Goal: Transaction & Acquisition: Purchase product/service

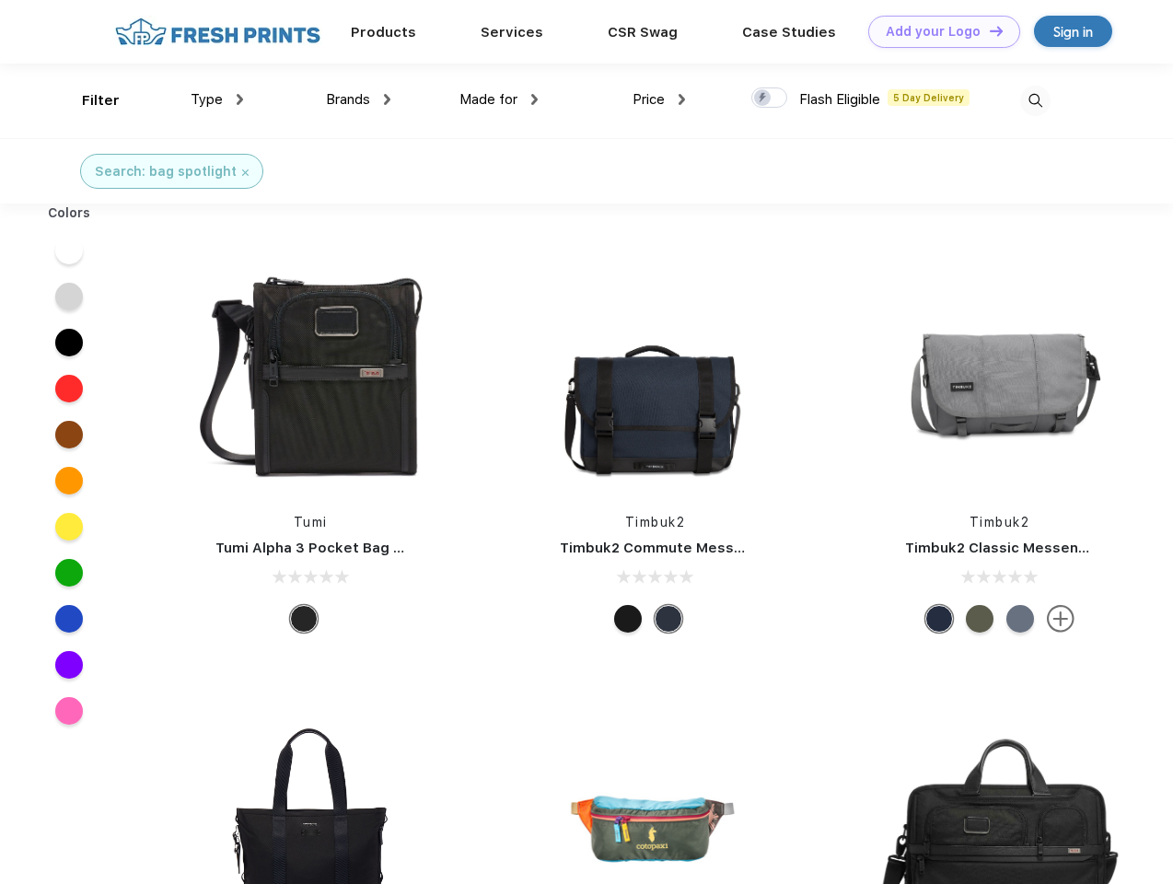
click at [937, 31] on link "Add your Logo Design Tool" at bounding box center [944, 32] width 152 height 32
click at [0, 0] on div "Design Tool" at bounding box center [0, 0] width 0 height 0
click at [988, 30] on link "Add your Logo Design Tool" at bounding box center [944, 32] width 152 height 32
click at [88, 100] on div "Filter" at bounding box center [101, 100] width 38 height 21
click at [217, 99] on span "Type" at bounding box center [207, 99] width 32 height 17
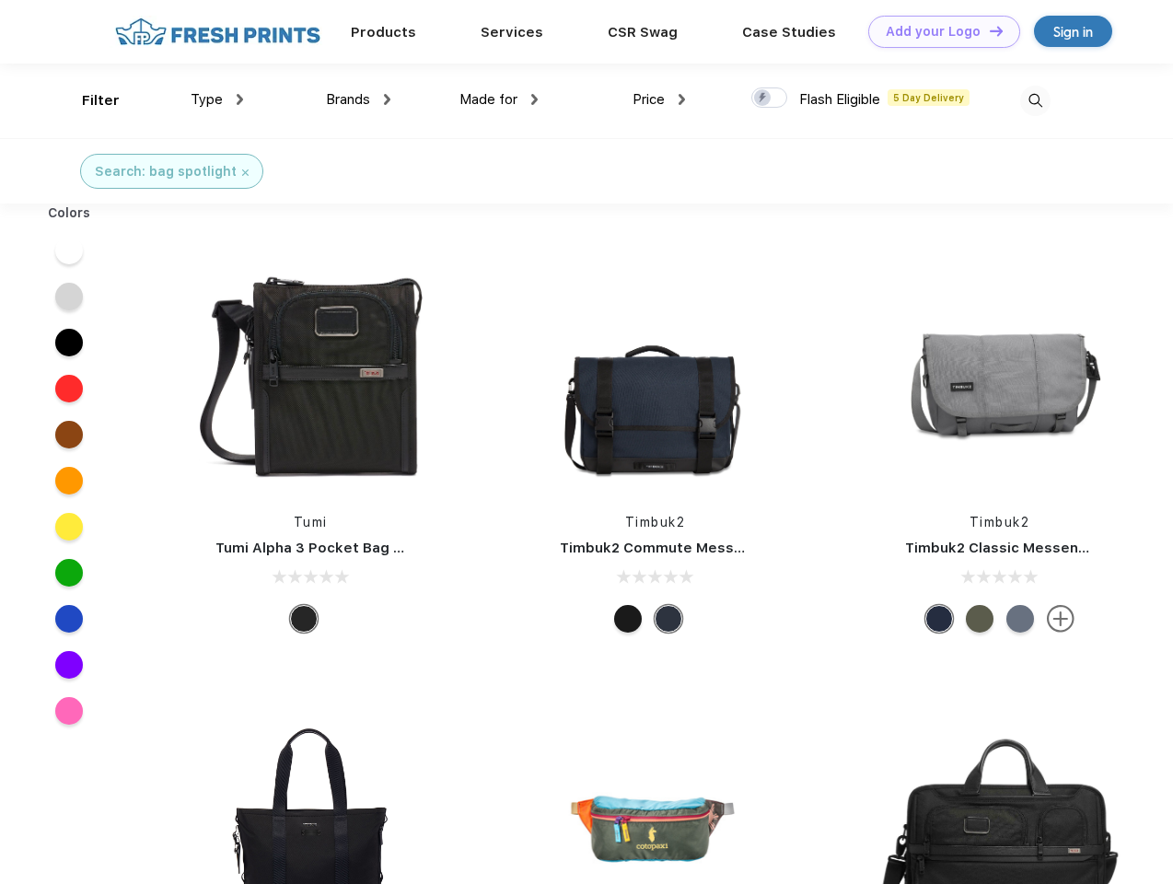
click at [358, 99] on span "Brands" at bounding box center [348, 99] width 44 height 17
click at [499, 99] on span "Made for" at bounding box center [488, 99] width 58 height 17
click at [659, 99] on span "Price" at bounding box center [649, 99] width 32 height 17
click at [770, 99] on div at bounding box center [769, 97] width 36 height 20
click at [763, 99] on input "checkbox" at bounding box center [757, 93] width 12 height 12
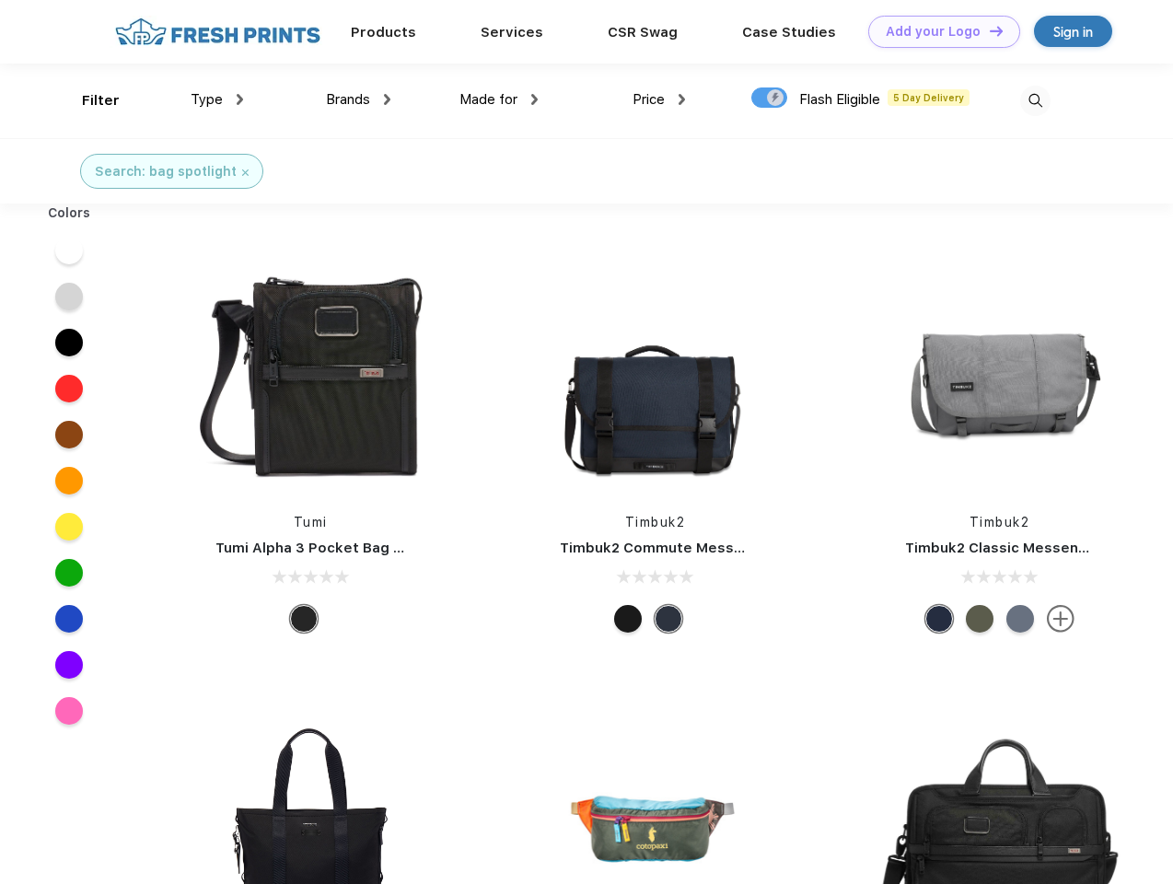
click at [1035, 100] on img at bounding box center [1035, 101] width 30 height 30
